Goal: Task Accomplishment & Management: Manage account settings

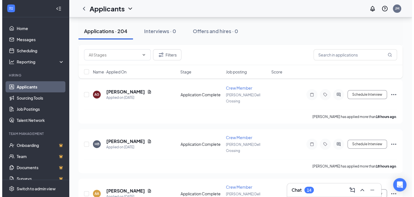
scroll to position [167, 0]
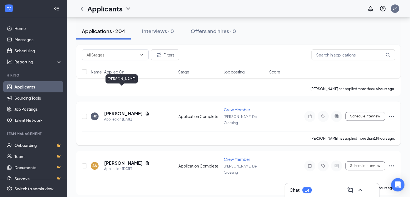
click at [119, 111] on h5 "[PERSON_NAME]" at bounding box center [123, 114] width 39 height 6
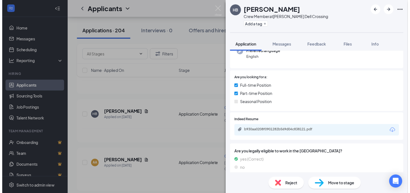
scroll to position [81, 0]
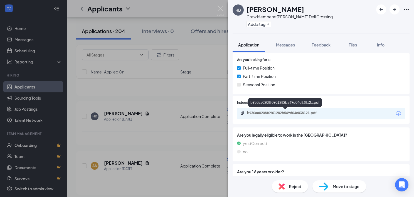
click at [303, 112] on div "b930aa0208f0901282b569d04c838121.pdf" at bounding box center [286, 113] width 78 height 4
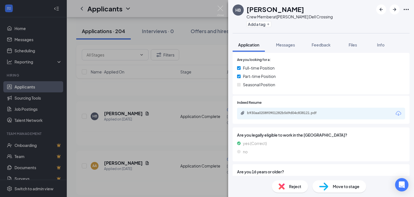
click at [185, 94] on div "HB [PERSON_NAME] Crew Member at [PERSON_NAME][GEOGRAPHIC_DATA] Add a tag Applic…" at bounding box center [207, 98] width 414 height 197
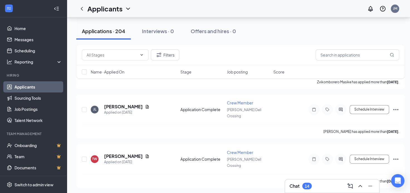
scroll to position [724, 0]
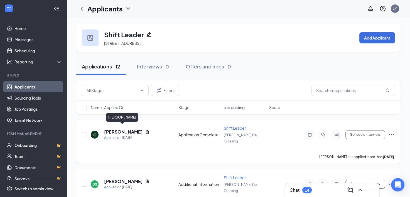
click at [121, 129] on h5 "[PERSON_NAME]" at bounding box center [123, 132] width 39 height 6
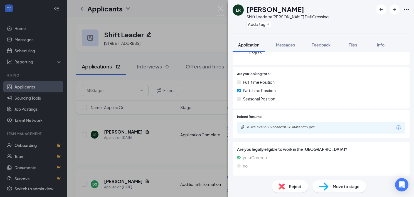
scroll to position [84, 0]
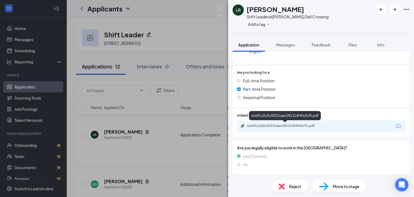
click at [266, 127] on div "e1e91c2a3c5023caec281314f4fa3cf5.pdf" at bounding box center [286, 126] width 78 height 4
